Goal: Information Seeking & Learning: Learn about a topic

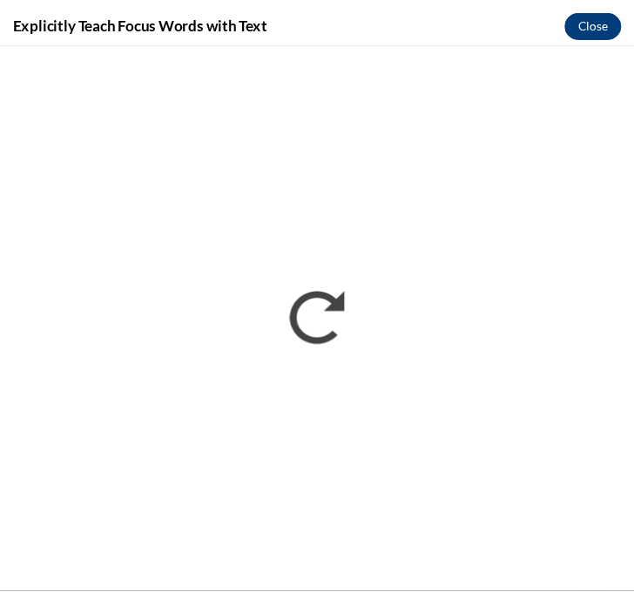
scroll to position [2249, 0]
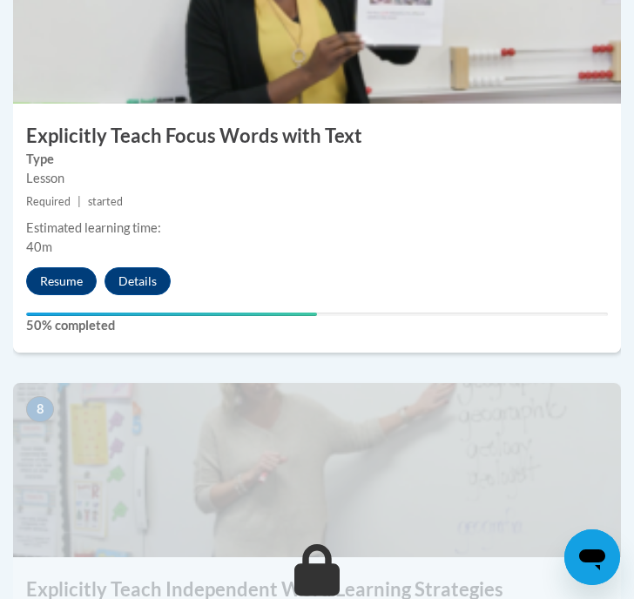
scroll to position [3296, 0]
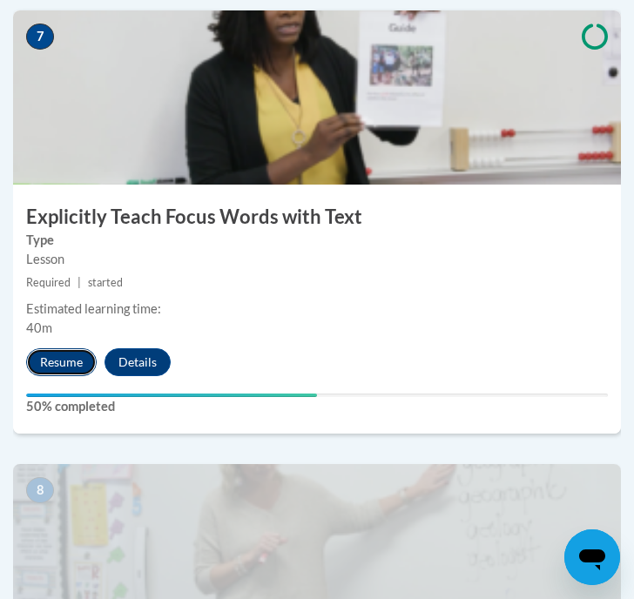
click at [46, 362] on button "Resume" at bounding box center [61, 363] width 71 height 28
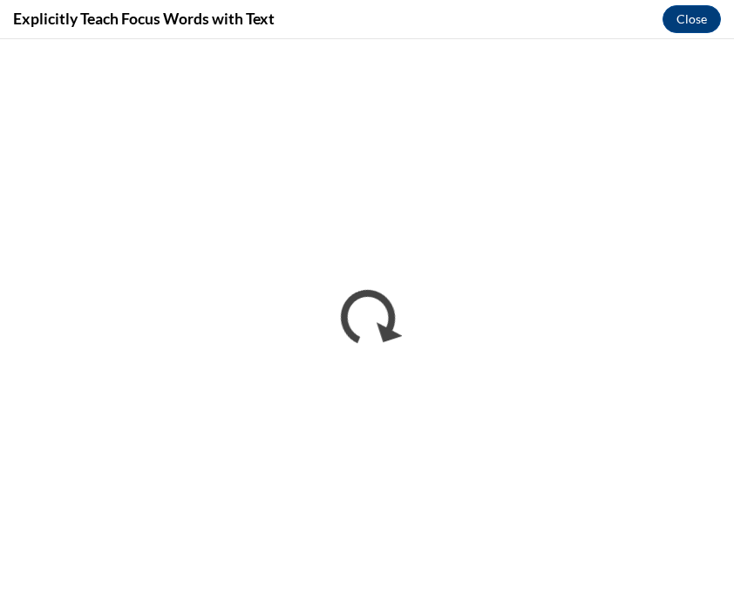
scroll to position [0, 0]
click at [633, 19] on button "Close" at bounding box center [691, 19] width 58 height 28
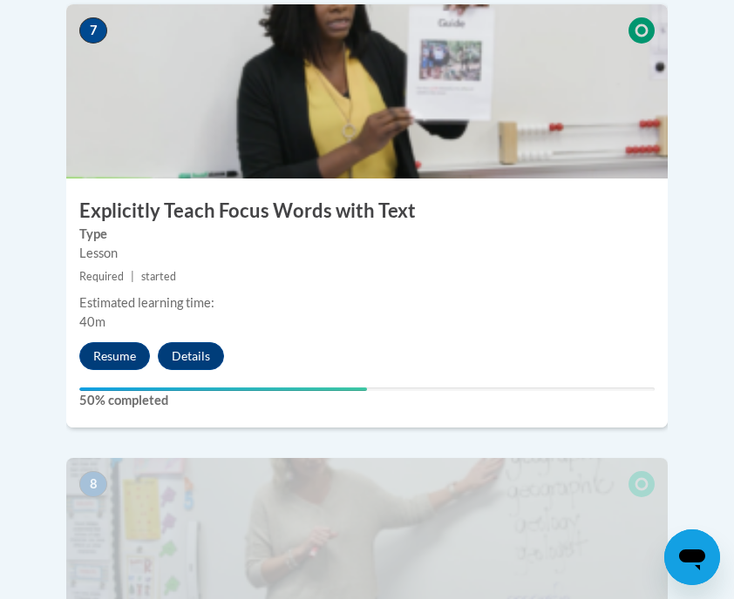
scroll to position [3374, 0]
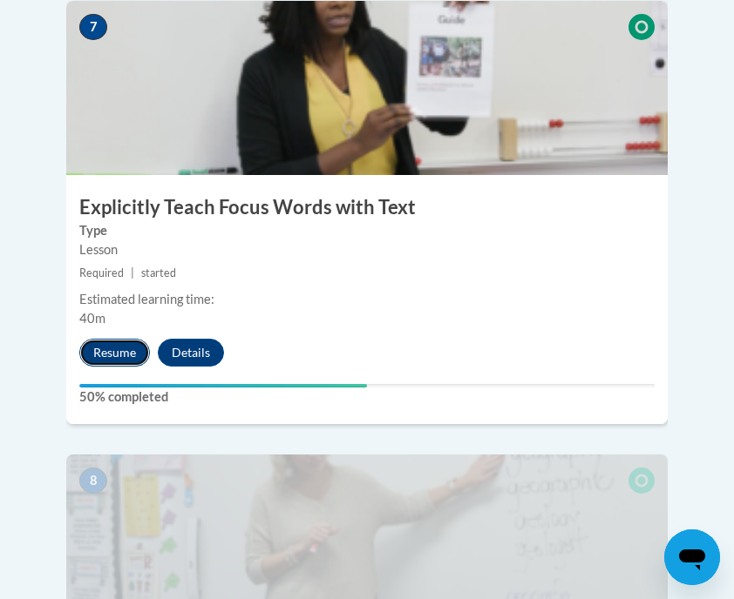
click at [116, 339] on button "Resume" at bounding box center [114, 353] width 71 height 28
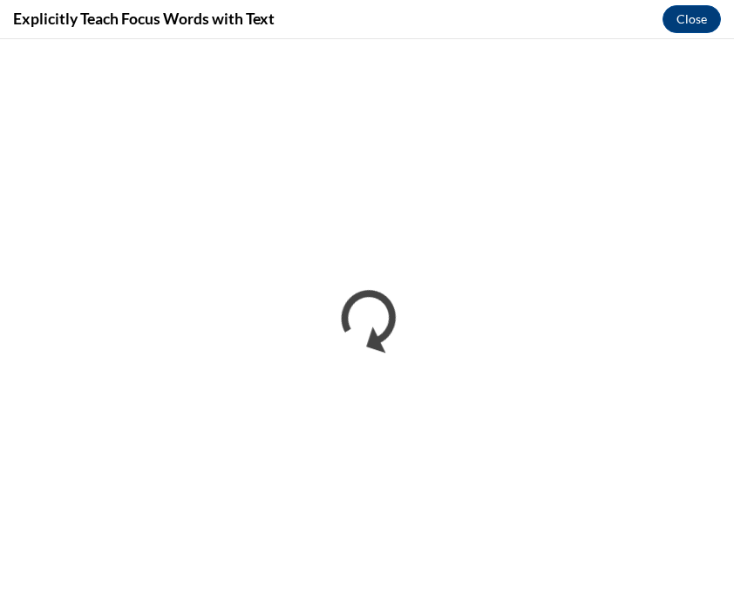
scroll to position [0, 0]
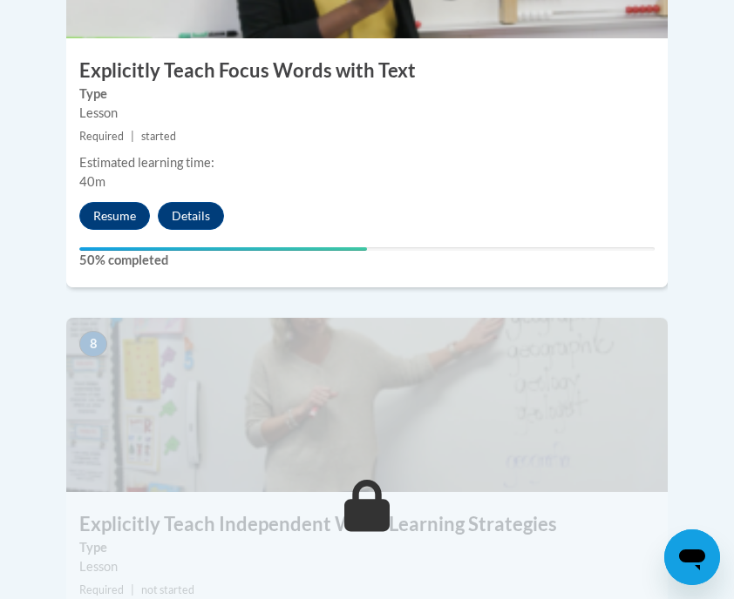
scroll to position [3470, 0]
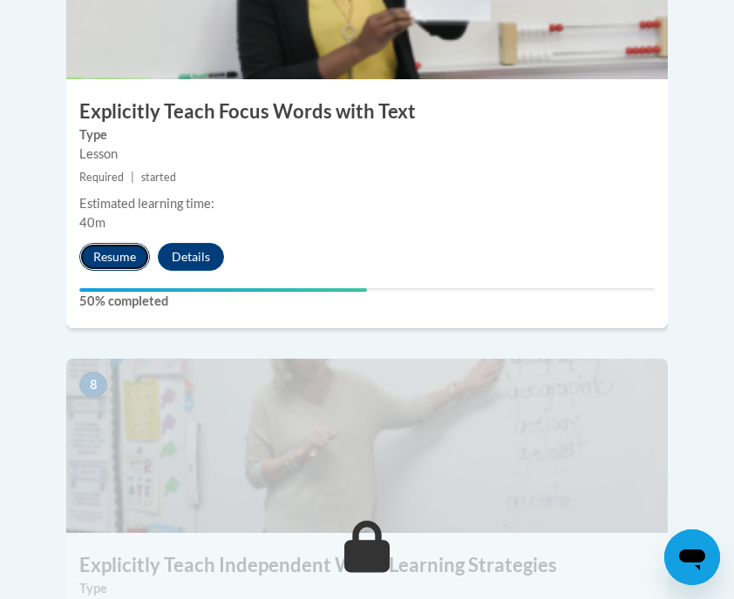
click at [119, 243] on button "Resume" at bounding box center [114, 257] width 71 height 28
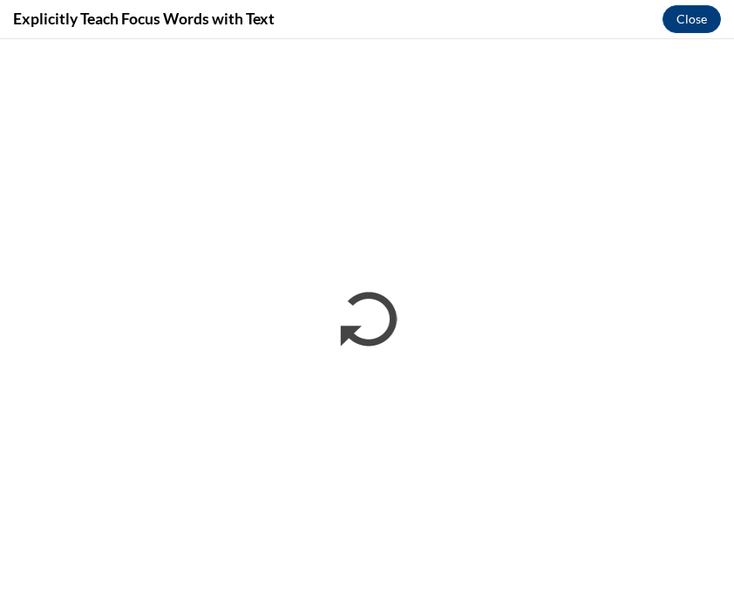
scroll to position [0, 0]
click at [688, 17] on button "Close" at bounding box center [691, 19] width 58 height 28
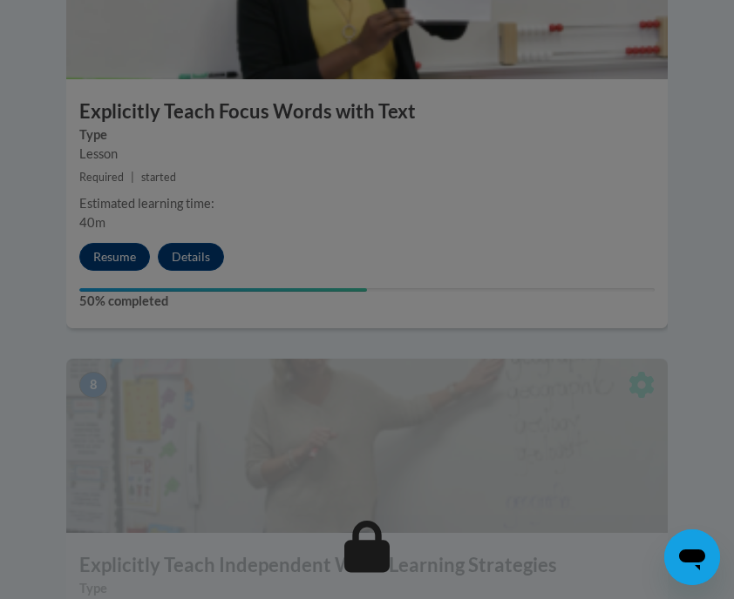
click at [105, 218] on div at bounding box center [367, 299] width 734 height 599
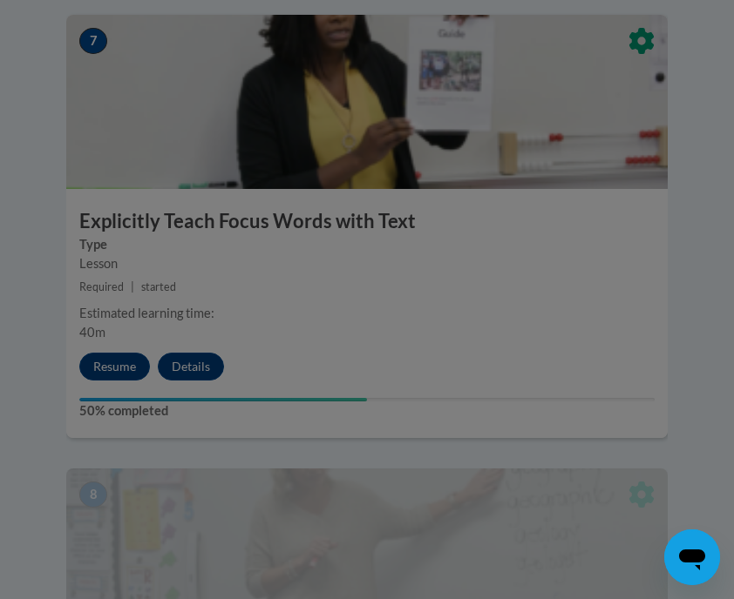
scroll to position [3348, 0]
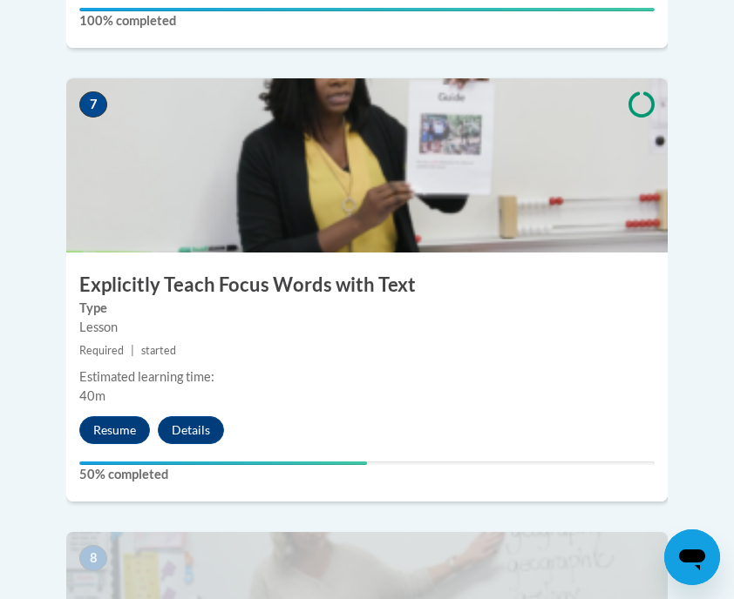
scroll to position [3185, 0]
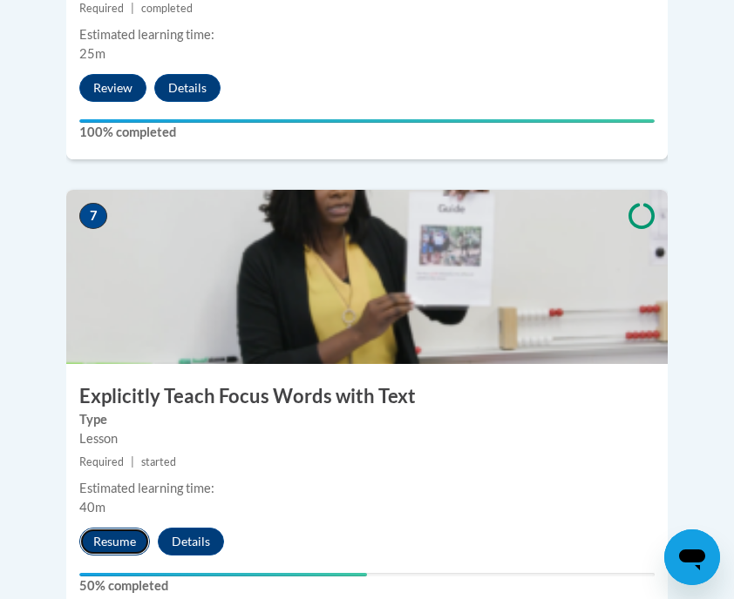
click at [118, 528] on button "Resume" at bounding box center [114, 542] width 71 height 28
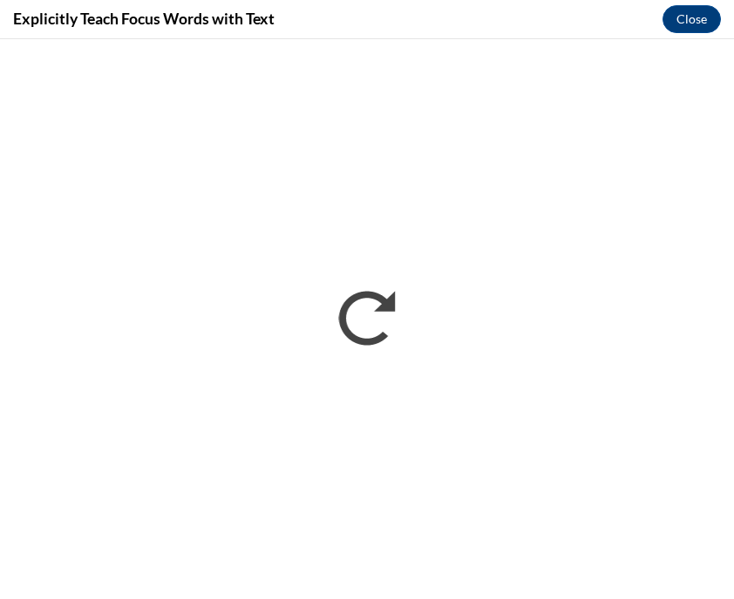
scroll to position [0, 0]
click at [701, 24] on button "Close" at bounding box center [691, 19] width 58 height 28
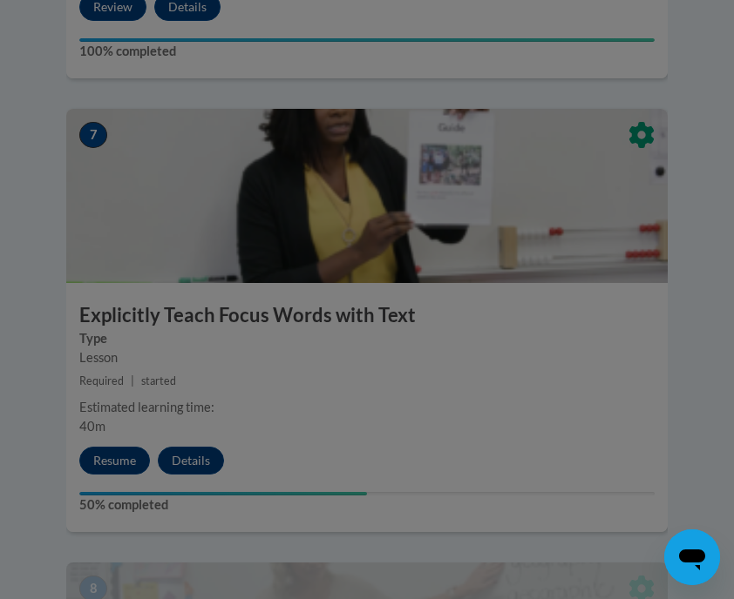
scroll to position [3268, 0]
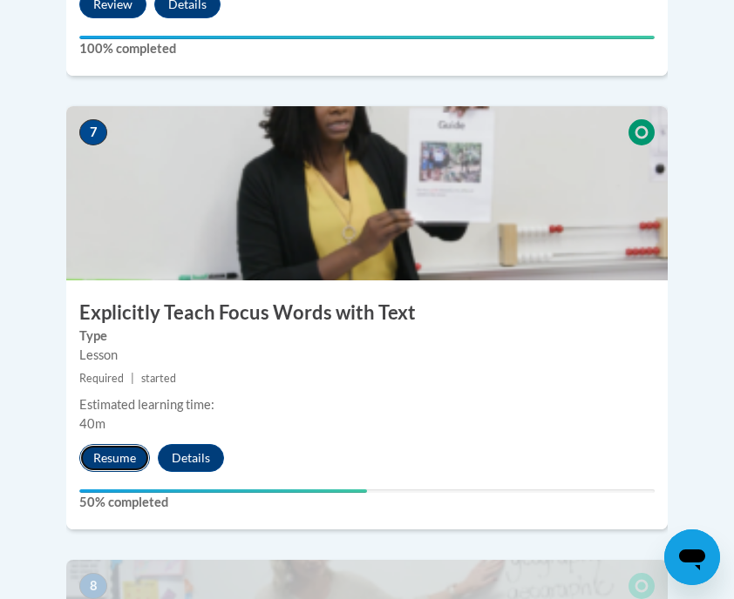
click at [110, 444] on button "Resume" at bounding box center [114, 458] width 71 height 28
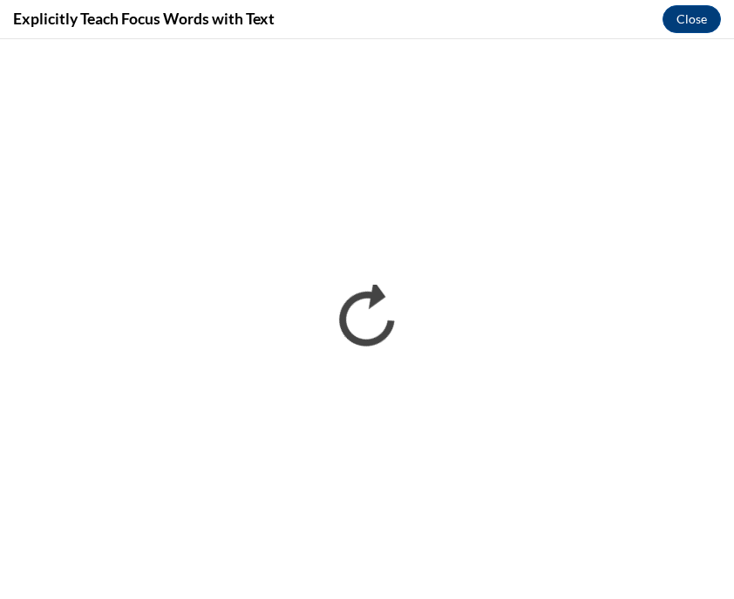
scroll to position [0, 0]
click at [697, 18] on button "Close" at bounding box center [691, 19] width 58 height 28
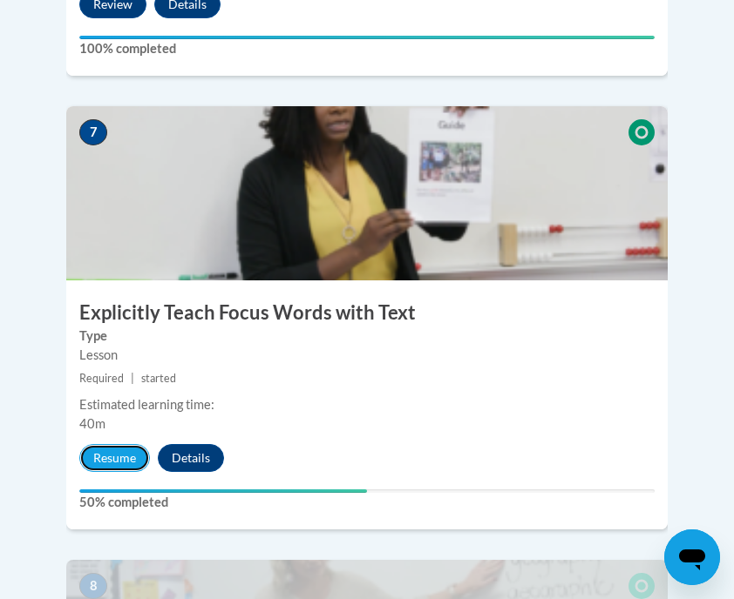
click at [105, 444] on button "Resume" at bounding box center [114, 458] width 71 height 28
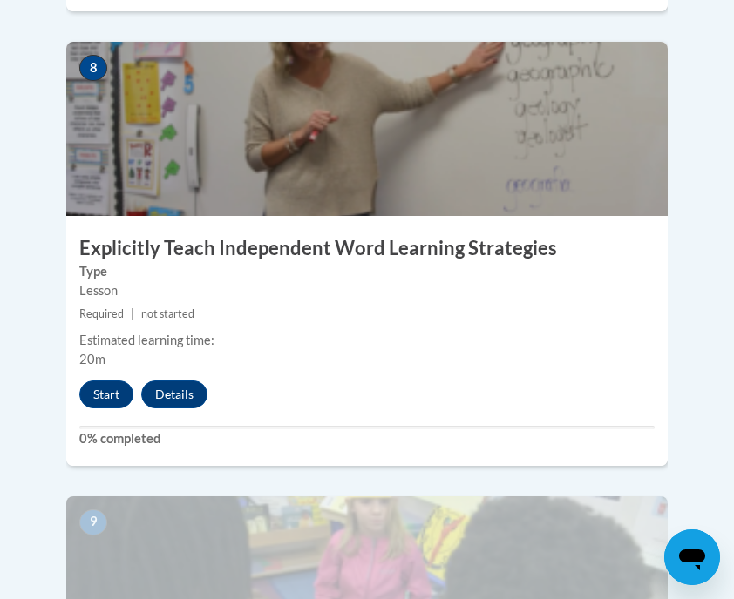
scroll to position [3797, 0]
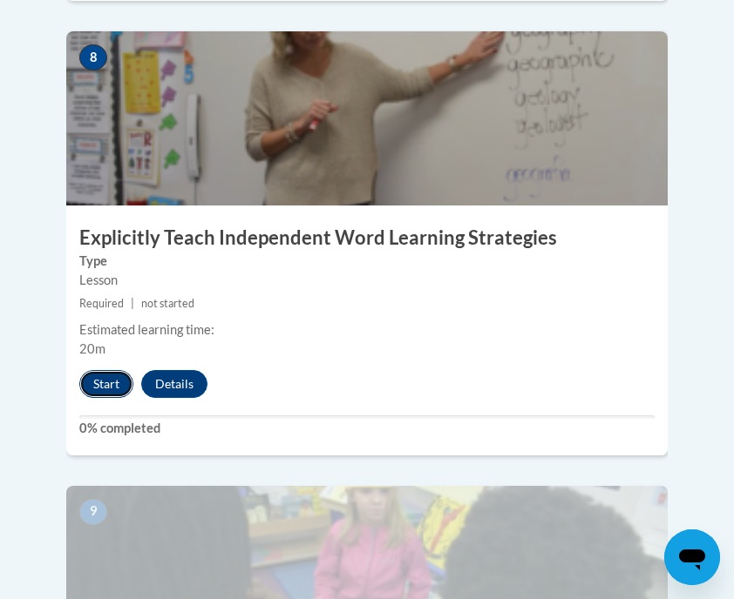
click at [98, 370] on button "Start" at bounding box center [106, 384] width 54 height 28
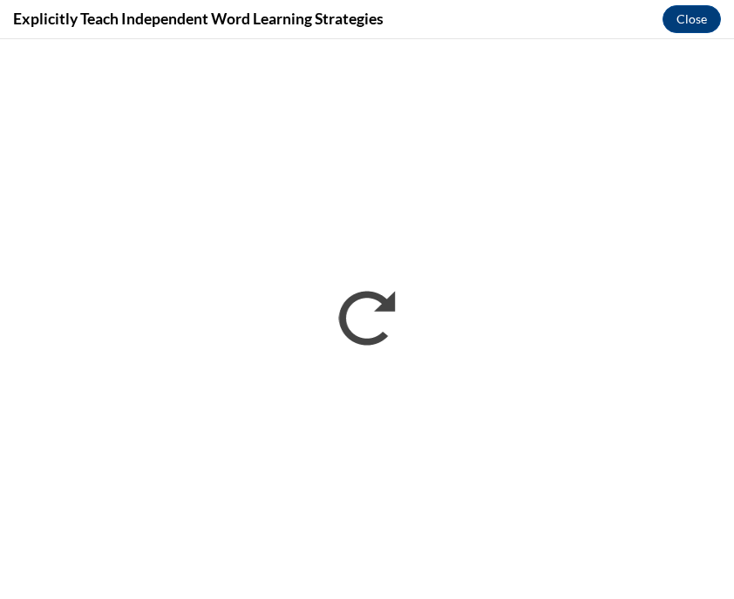
scroll to position [0, 0]
click at [683, 26] on button "Close" at bounding box center [691, 19] width 58 height 28
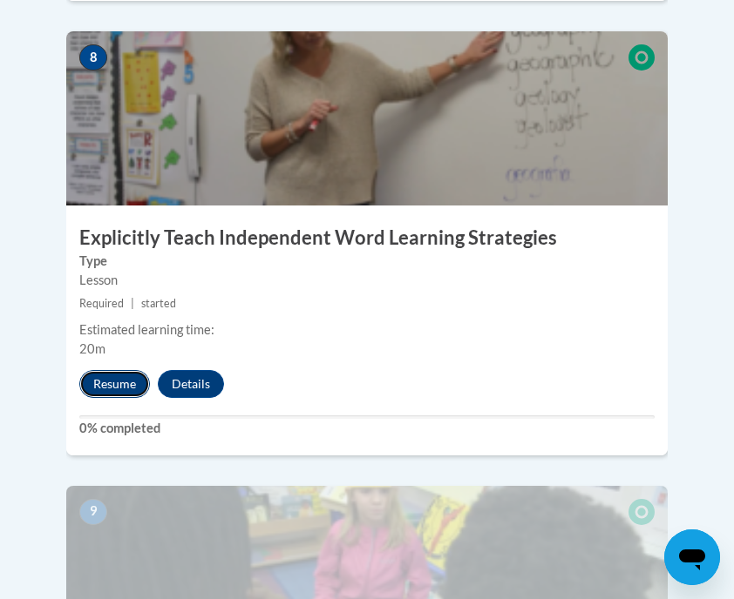
click at [118, 370] on button "Resume" at bounding box center [114, 384] width 71 height 28
